Goal: Task Accomplishment & Management: Manage account settings

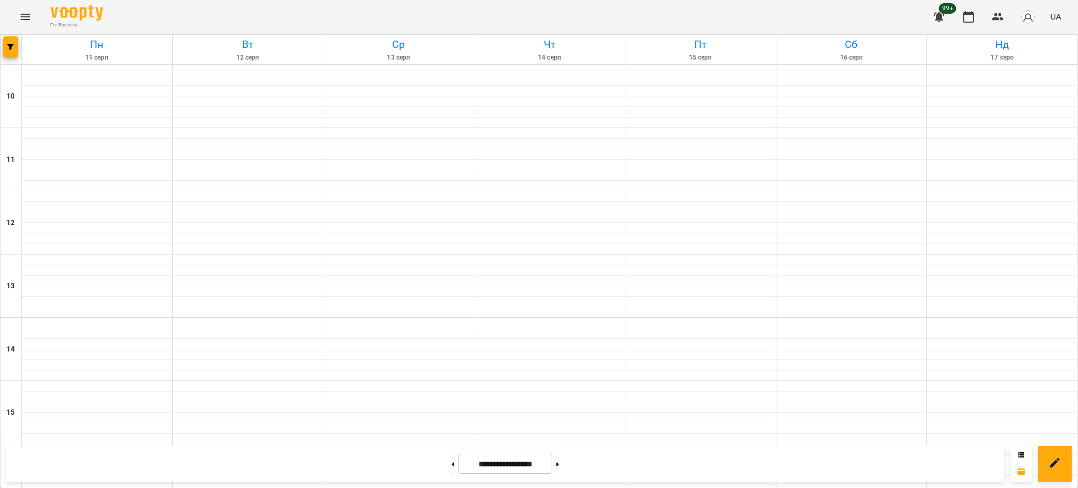
scroll to position [421, 0]
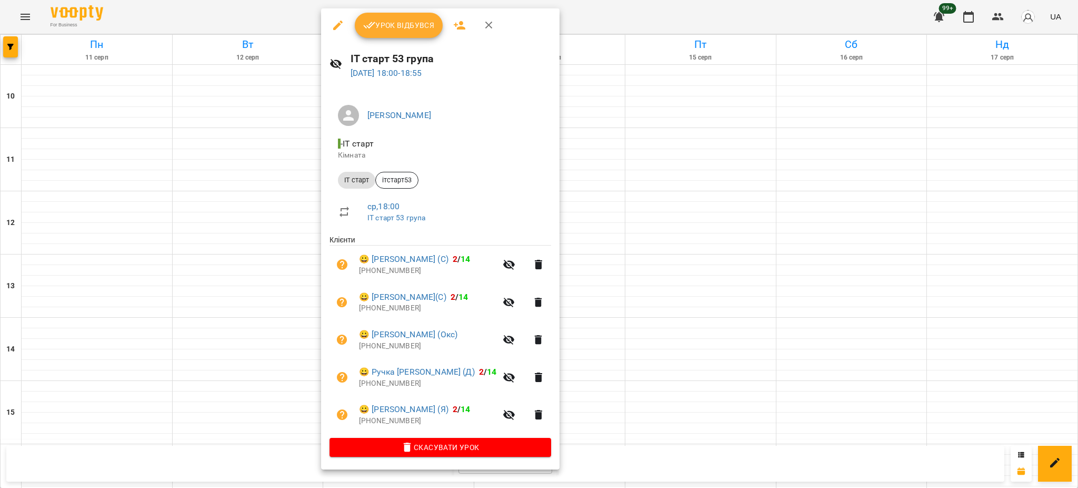
click at [373, 33] on button "Урок відбувся" at bounding box center [399, 25] width 88 height 25
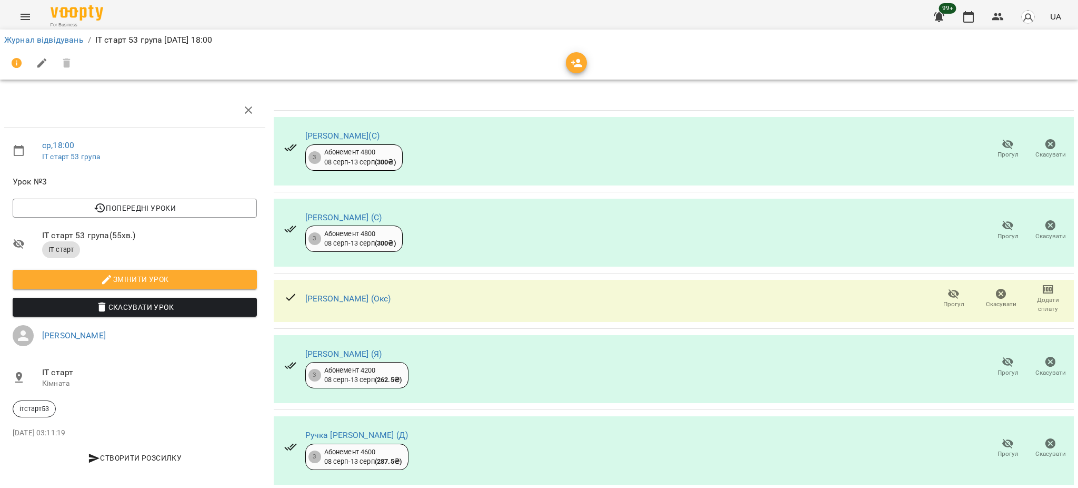
click at [998, 150] on span "Прогул" at bounding box center [1008, 154] width 21 height 9
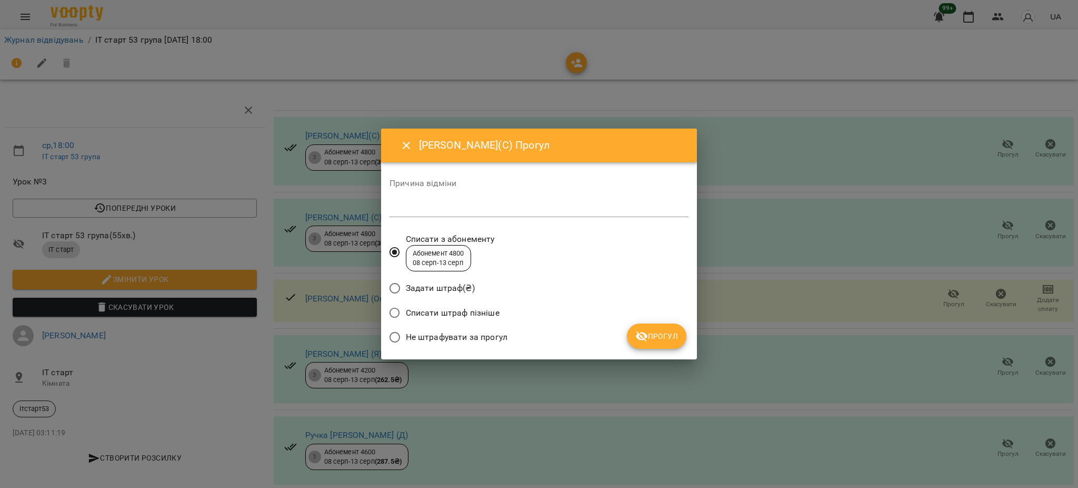
click at [660, 336] on span "Прогул" at bounding box center [657, 336] width 43 height 13
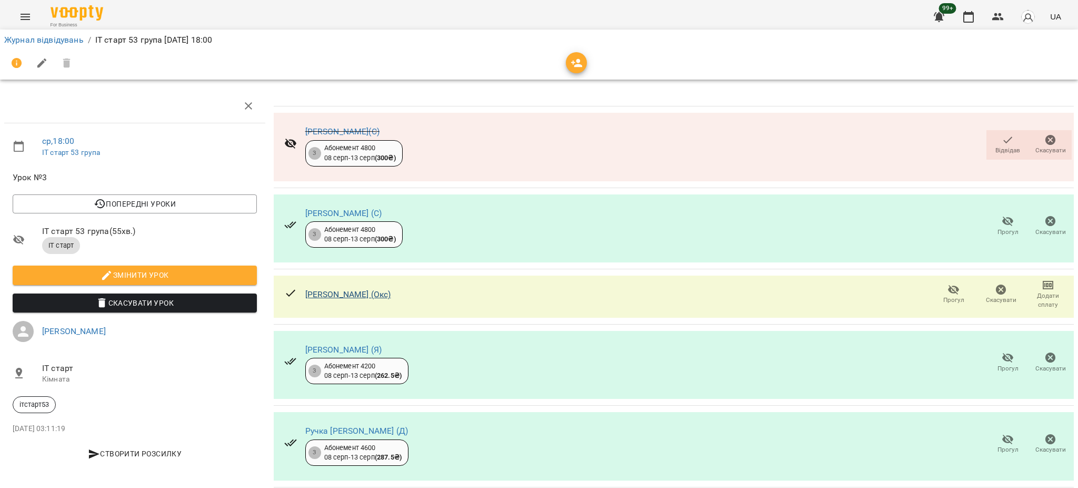
scroll to position [22, 0]
click at [966, 14] on icon "button" at bounding box center [969, 17] width 11 height 12
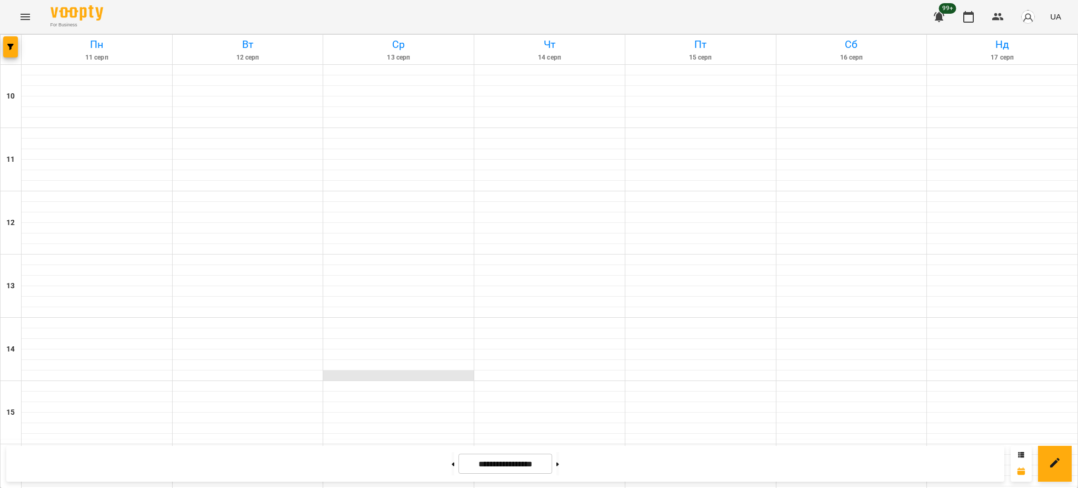
scroll to position [421, 0]
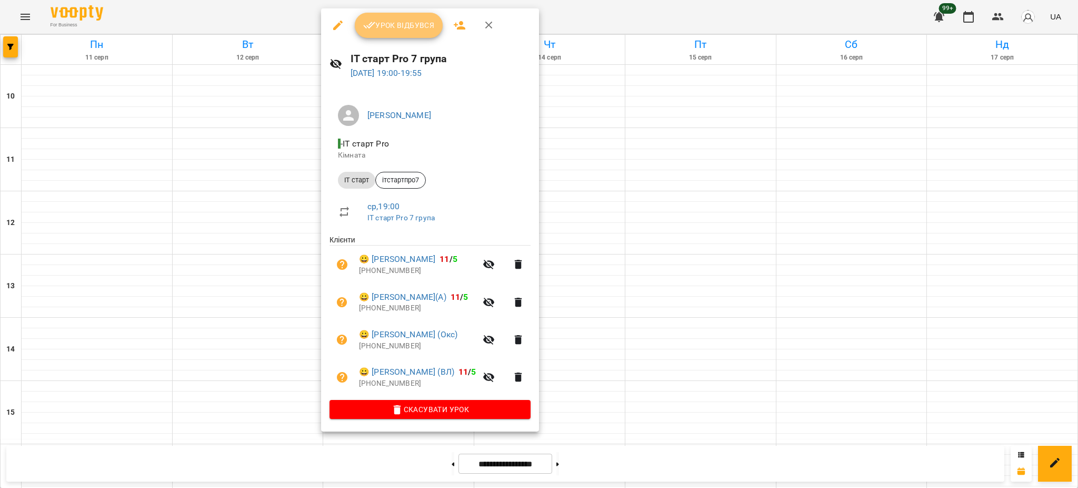
click at [408, 33] on button "Урок відбувся" at bounding box center [399, 25] width 88 height 25
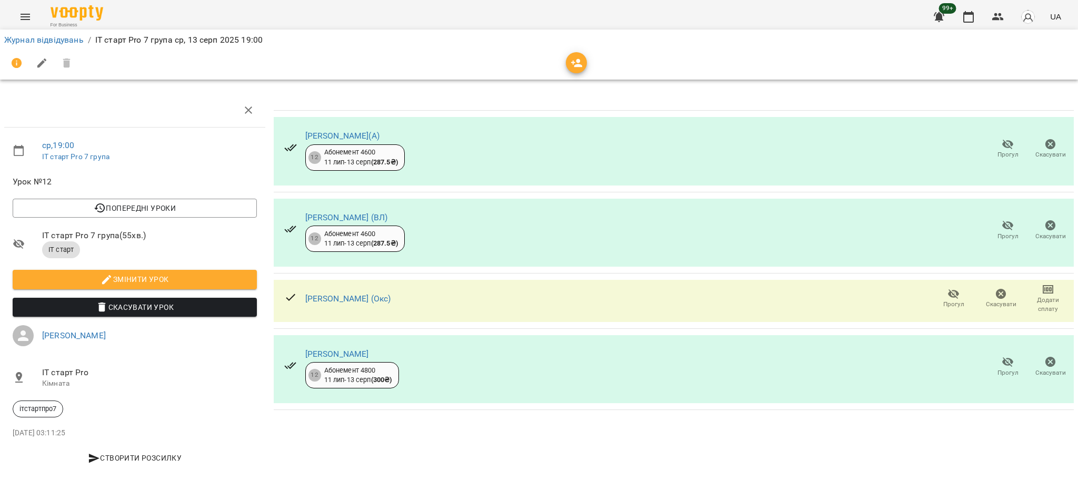
click at [993, 148] on span "Прогул" at bounding box center [1008, 148] width 30 height 21
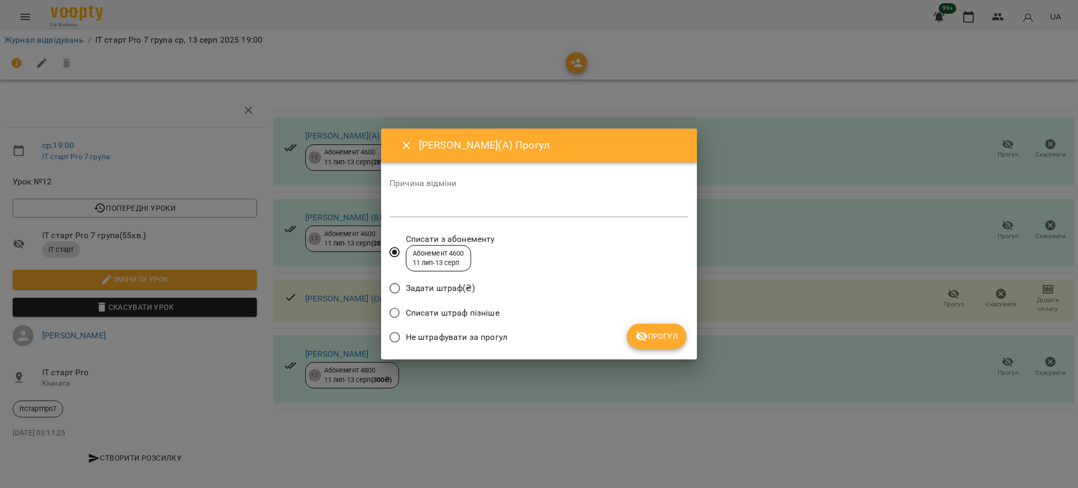
click at [657, 341] on span "Прогул" at bounding box center [657, 336] width 43 height 13
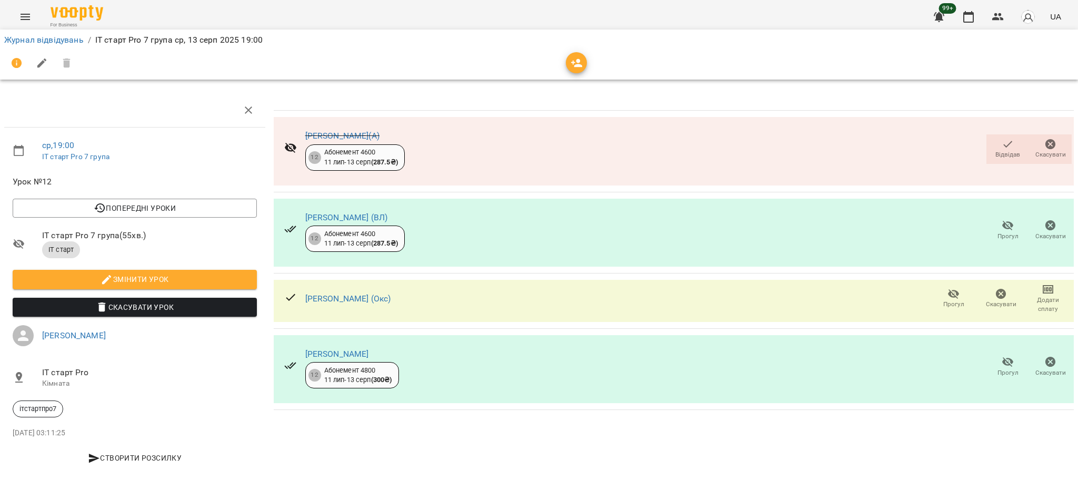
click at [1002, 227] on icon "button" at bounding box center [1008, 225] width 13 height 13
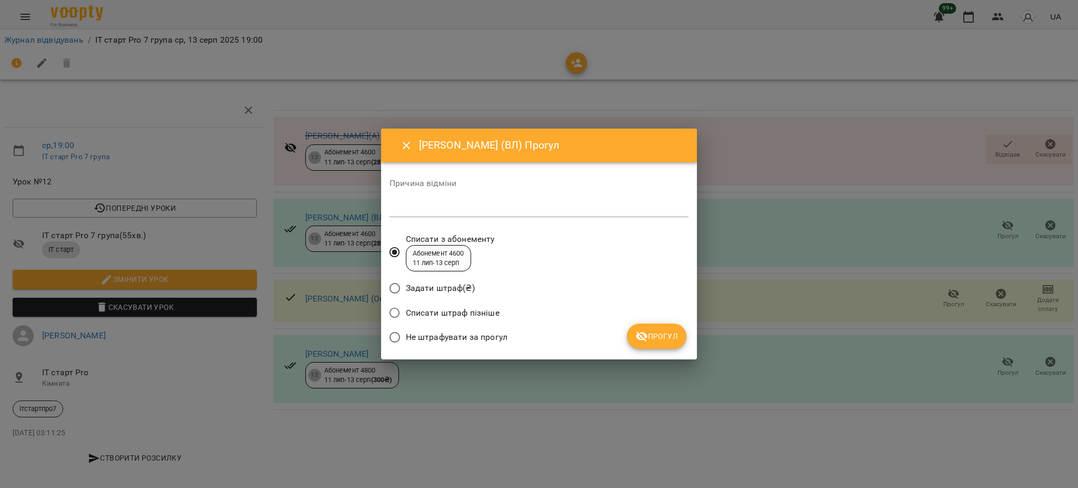
click at [653, 339] on span "Прогул" at bounding box center [657, 336] width 43 height 13
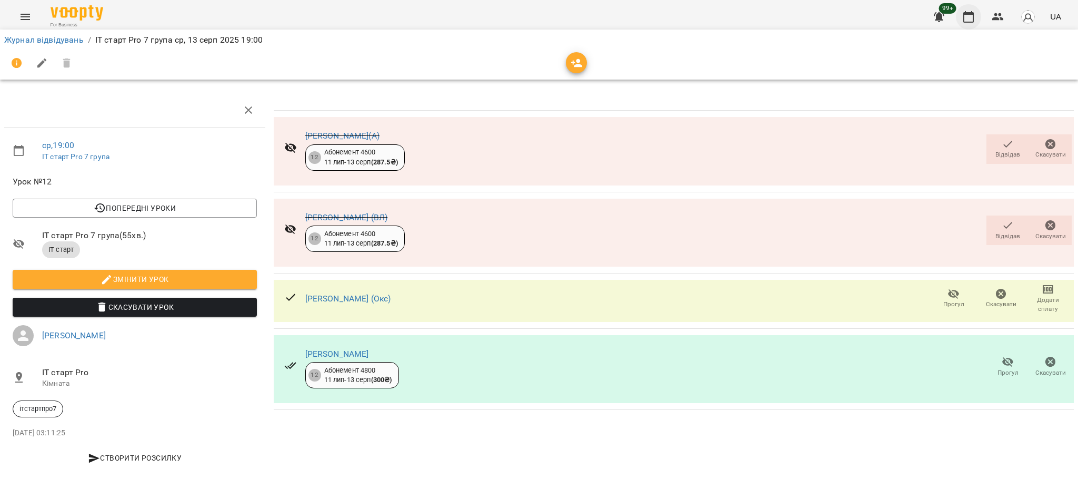
click at [968, 21] on icon "button" at bounding box center [969, 17] width 13 height 13
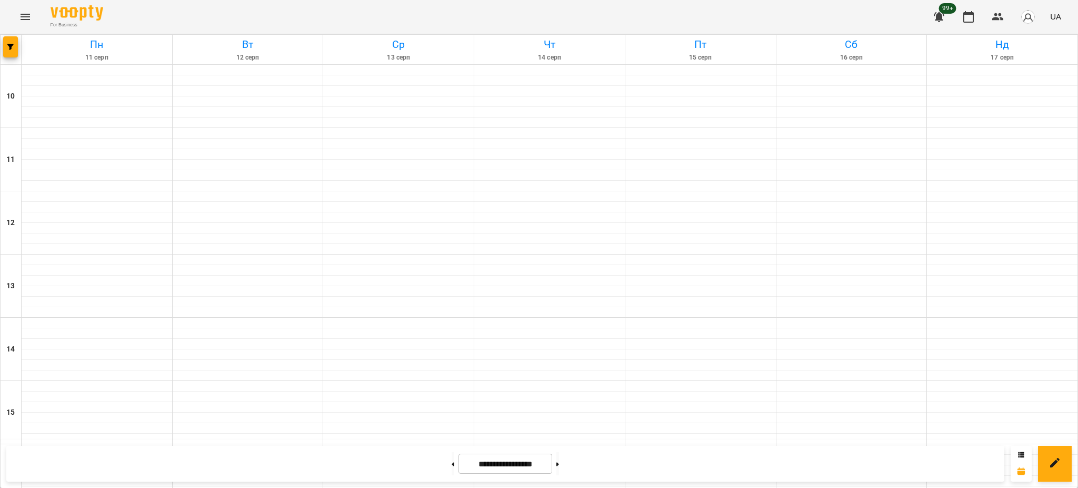
scroll to position [421, 0]
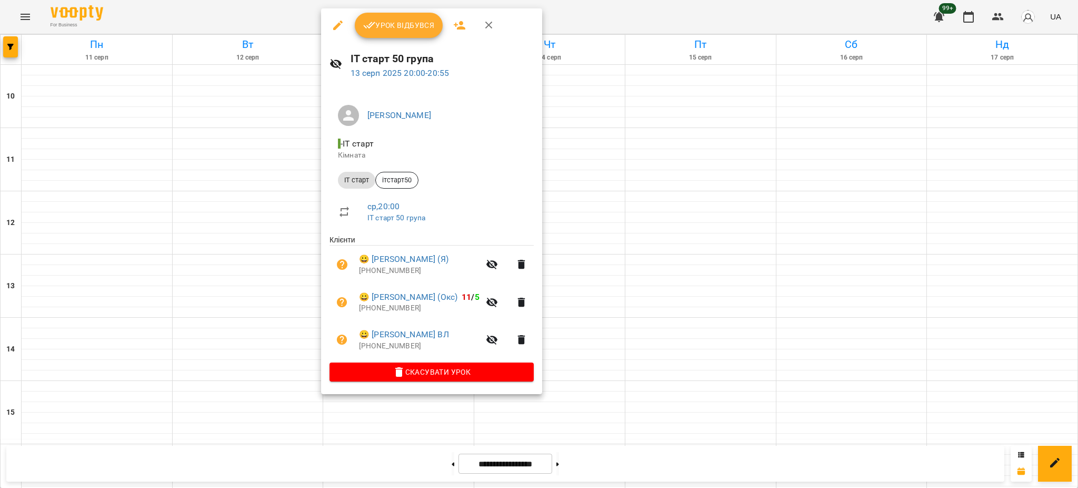
click at [408, 28] on span "Урок відбувся" at bounding box center [399, 25] width 72 height 13
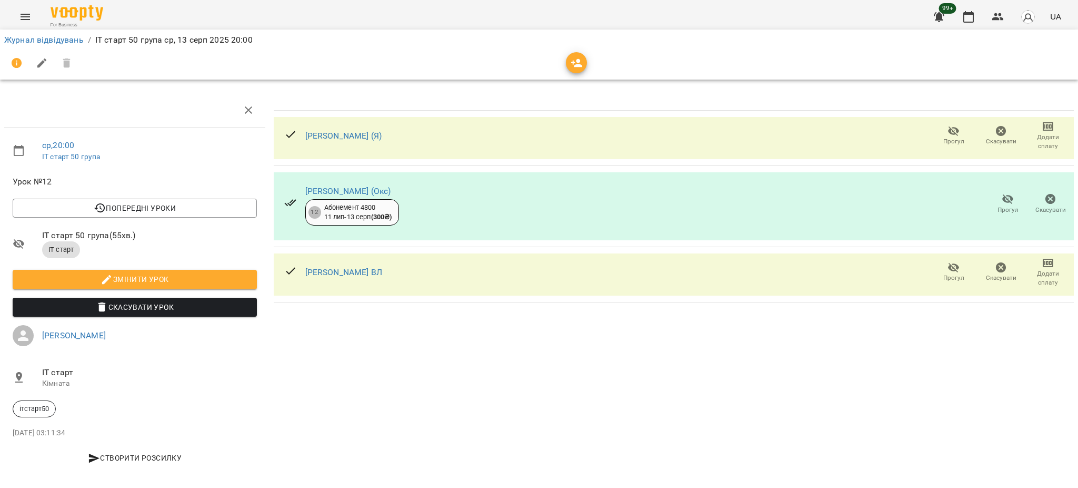
click at [1002, 202] on icon "button" at bounding box center [1008, 199] width 13 height 13
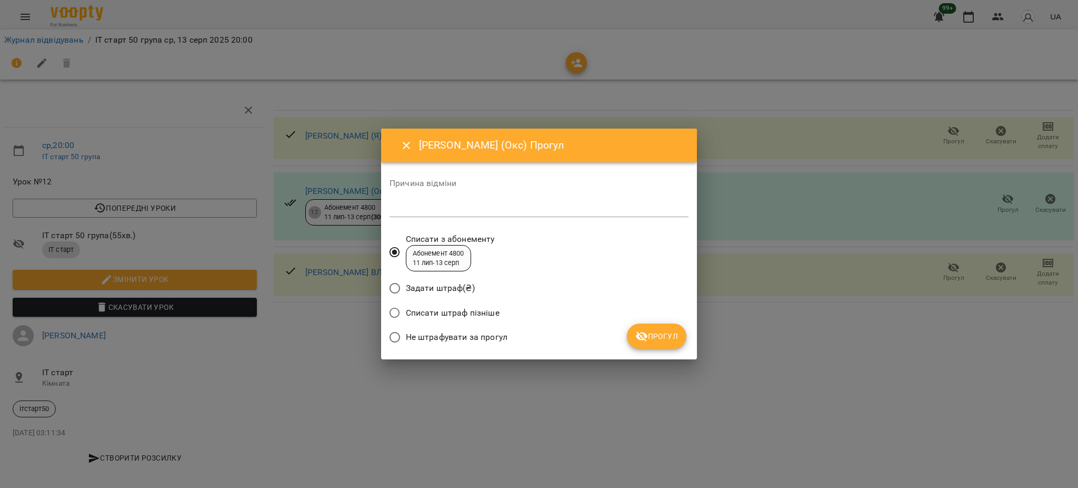
click at [668, 329] on button "Прогул" at bounding box center [656, 335] width 59 height 25
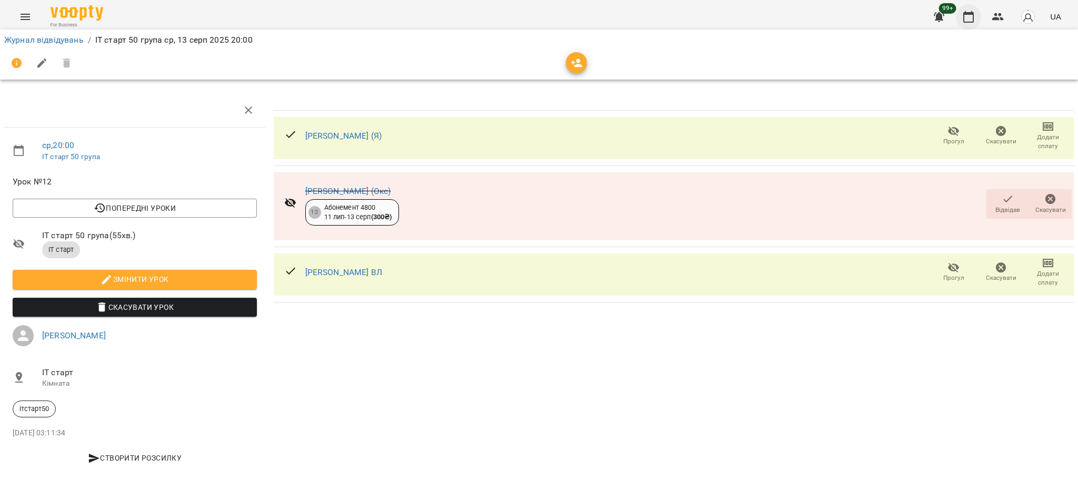
click at [966, 16] on icon "button" at bounding box center [969, 17] width 13 height 13
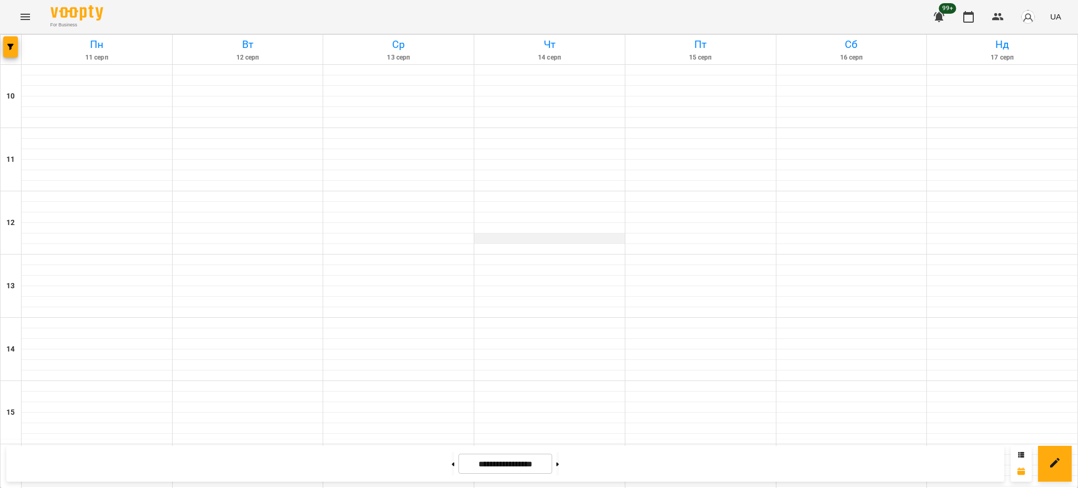
scroll to position [421, 0]
